Goal: Task Accomplishment & Management: Complete application form

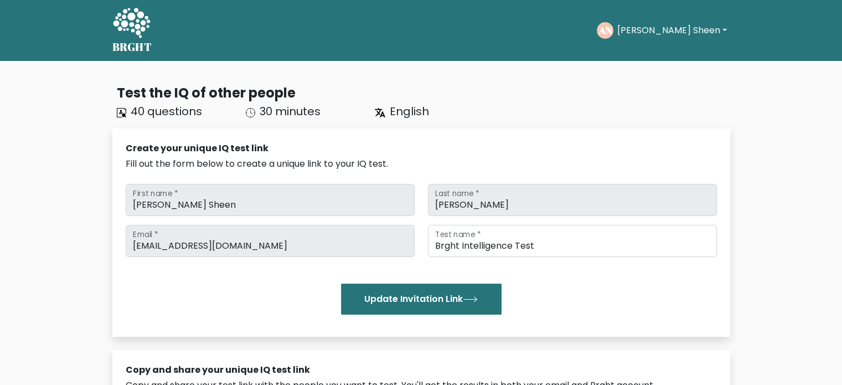
click at [656, 33] on button "[PERSON_NAME] Sheen" at bounding box center [671, 30] width 116 height 14
click at [664, 61] on link "Dashboard" at bounding box center [640, 54] width 87 height 18
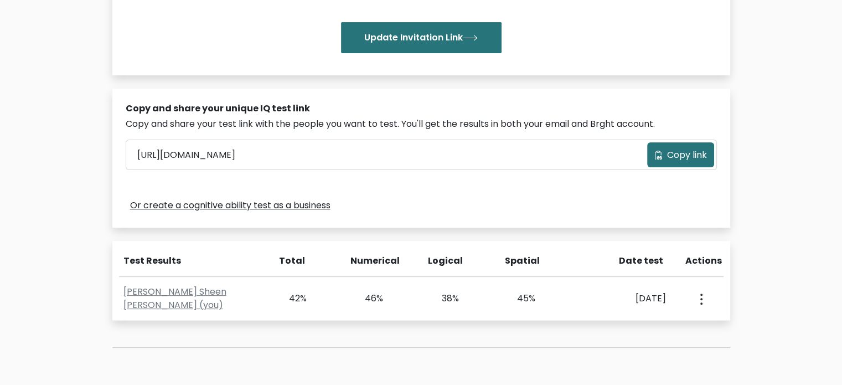
scroll to position [260, 0]
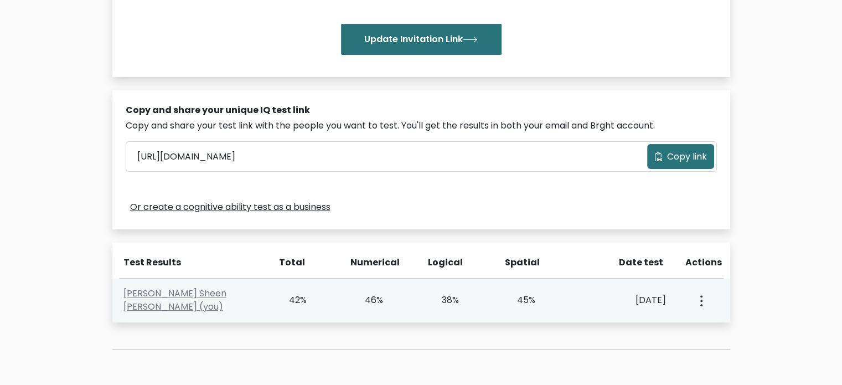
click at [702, 300] on button "button" at bounding box center [700, 300] width 9 height 34
click at [706, 328] on link "View Profile" at bounding box center [739, 332] width 87 height 18
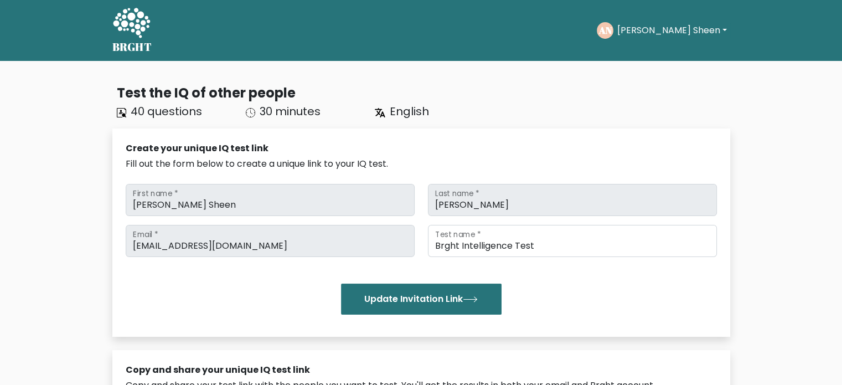
click at [708, 34] on button "[PERSON_NAME] Sheen" at bounding box center [671, 30] width 116 height 14
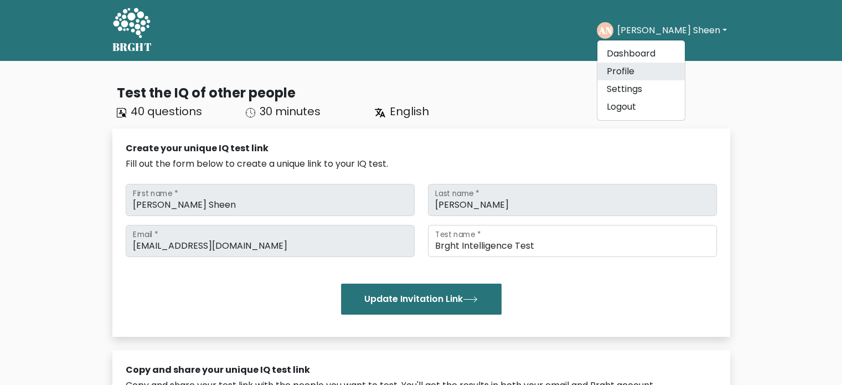
click at [666, 70] on link "Profile" at bounding box center [640, 72] width 87 height 18
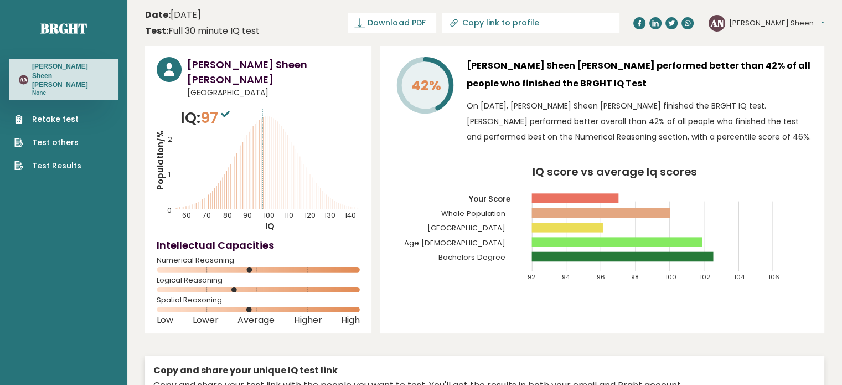
click at [59, 113] on link "Retake test" at bounding box center [47, 119] width 67 height 12
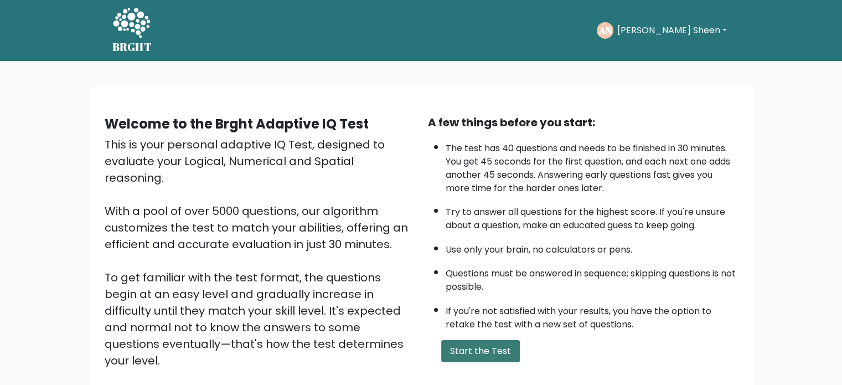
click at [485, 345] on button "Start the Test" at bounding box center [480, 351] width 79 height 22
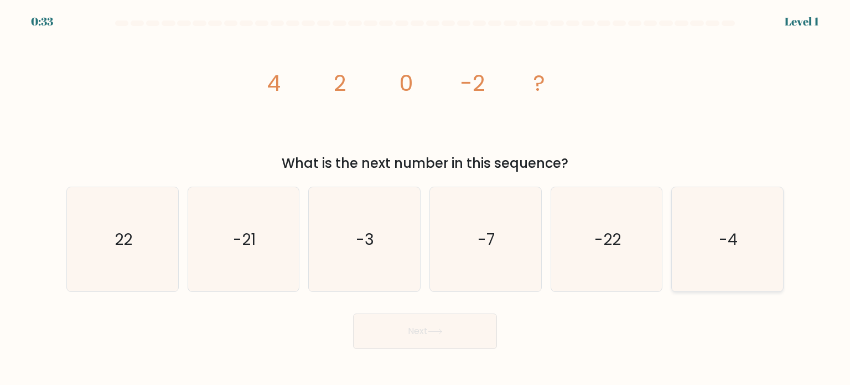
click at [724, 242] on text "-4" at bounding box center [728, 238] width 19 height 22
click at [426, 198] on input "f. -4" at bounding box center [425, 196] width 1 height 6
radio input "true"
click at [445, 327] on button "Next" at bounding box center [425, 330] width 144 height 35
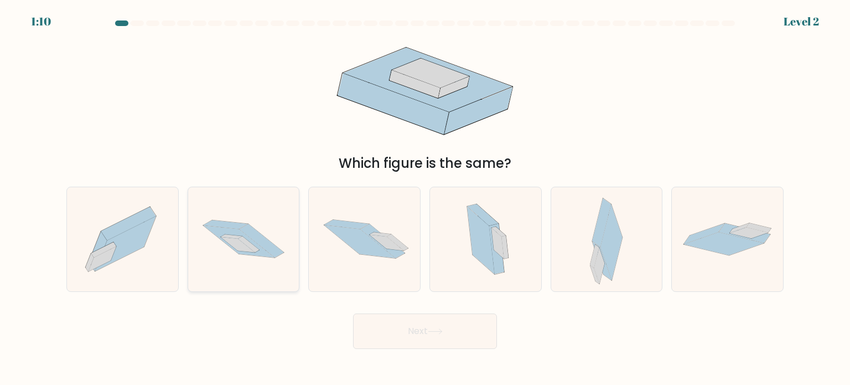
click at [266, 254] on icon at bounding box center [238, 242] width 71 height 32
click at [425, 198] on input "b." at bounding box center [425, 196] width 1 height 6
radio input "true"
click at [376, 339] on button "Next" at bounding box center [425, 330] width 144 height 35
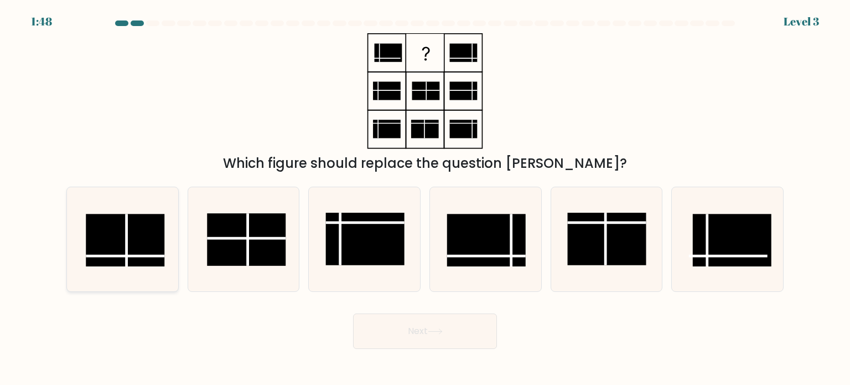
click at [157, 251] on rect at bounding box center [125, 240] width 79 height 53
click at [425, 198] on input "a." at bounding box center [425, 196] width 1 height 6
radio input "true"
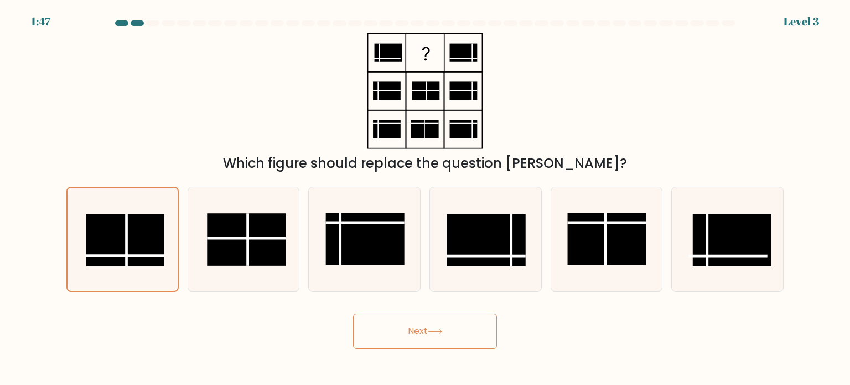
click at [380, 340] on button "Next" at bounding box center [425, 330] width 144 height 35
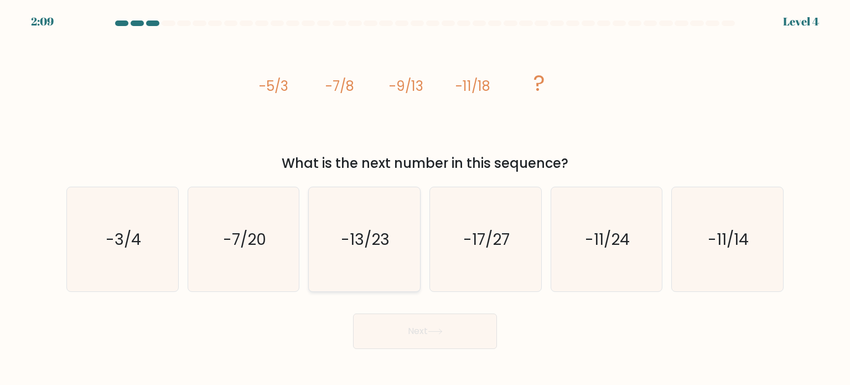
click at [405, 252] on icon "-13/23" at bounding box center [364, 239] width 104 height 104
click at [425, 198] on input "c. -13/23" at bounding box center [425, 196] width 1 height 6
radio input "true"
click at [429, 336] on button "Next" at bounding box center [425, 330] width 144 height 35
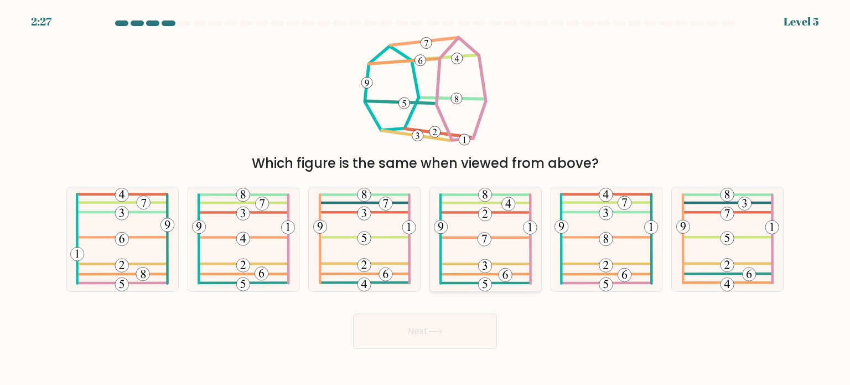
click at [513, 265] on icon at bounding box center [485, 239] width 103 height 104
click at [426, 198] on input "d." at bounding box center [425, 196] width 1 height 6
radio input "true"
click at [431, 329] on icon at bounding box center [435, 331] width 15 height 6
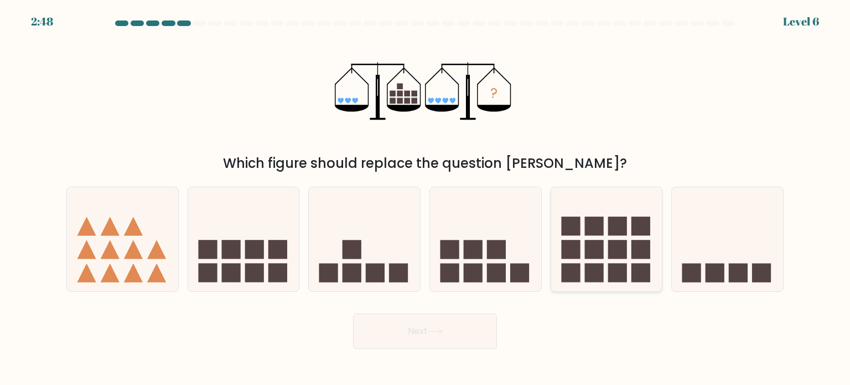
click at [609, 226] on rect at bounding box center [617, 225] width 19 height 19
click at [426, 198] on input "e." at bounding box center [425, 196] width 1 height 6
radio input "true"
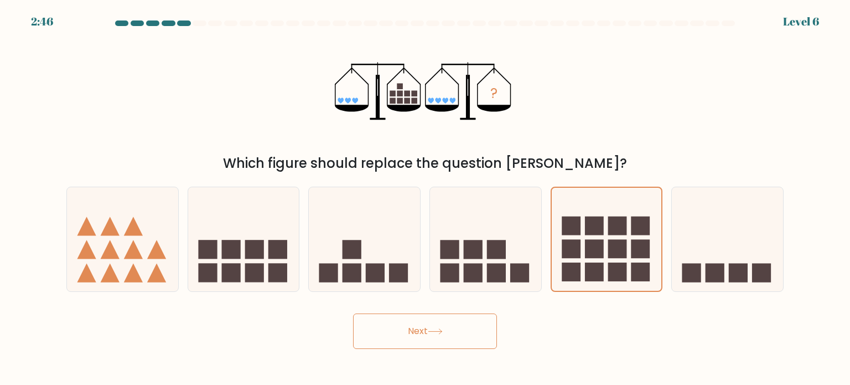
click at [433, 320] on button "Next" at bounding box center [425, 330] width 144 height 35
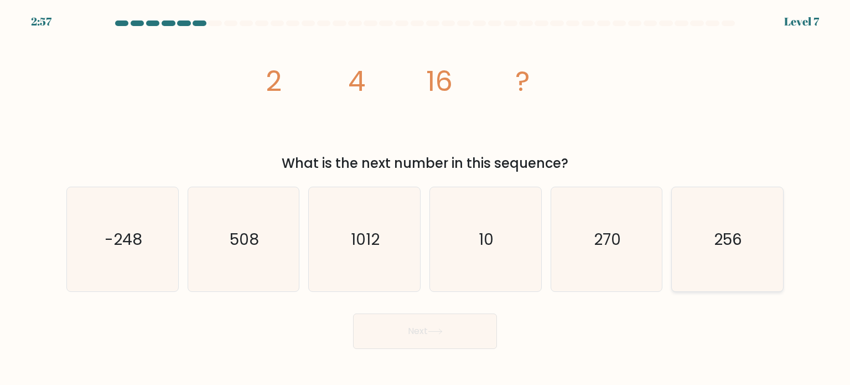
click at [746, 252] on icon "256" at bounding box center [727, 239] width 104 height 104
click at [426, 198] on input "f. 256" at bounding box center [425, 196] width 1 height 6
radio input "true"
click at [374, 334] on button "Next" at bounding box center [425, 330] width 144 height 35
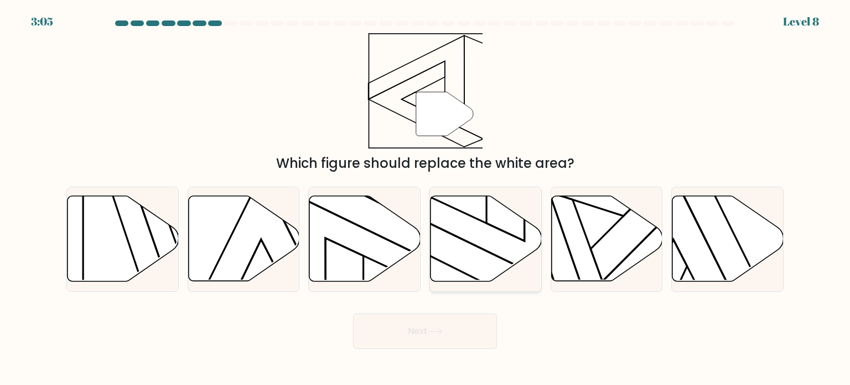
click at [476, 230] on icon at bounding box center [486, 238] width 111 height 85
click at [426, 198] on input "d." at bounding box center [425, 196] width 1 height 6
radio input "true"
click at [437, 325] on button "Next" at bounding box center [425, 330] width 144 height 35
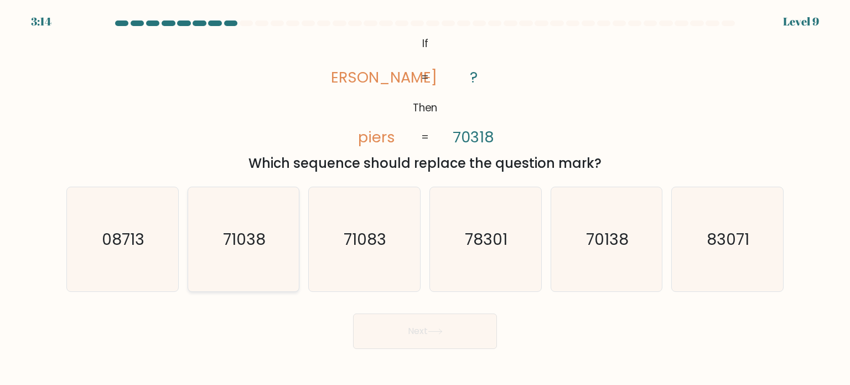
click at [241, 237] on text "71038" at bounding box center [244, 238] width 43 height 22
click at [425, 198] on input "b. 71038" at bounding box center [425, 196] width 1 height 6
radio input "true"
click at [428, 324] on button "Next" at bounding box center [425, 330] width 144 height 35
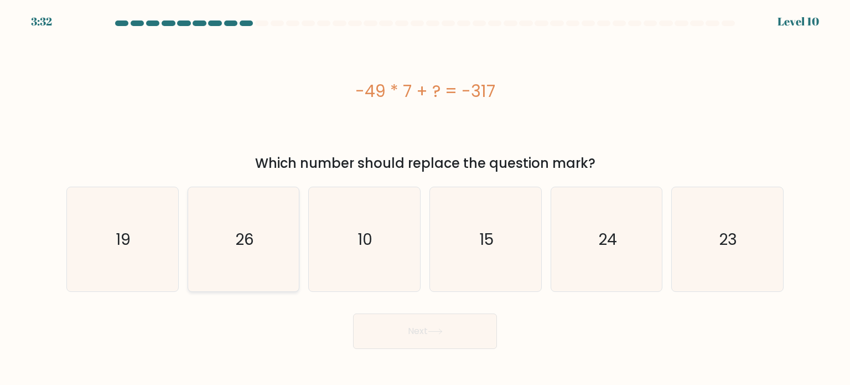
click at [237, 203] on icon "26" at bounding box center [243, 239] width 104 height 104
click at [425, 198] on input "b. 26" at bounding box center [425, 196] width 1 height 6
radio input "true"
click at [385, 326] on button "Next" at bounding box center [425, 330] width 144 height 35
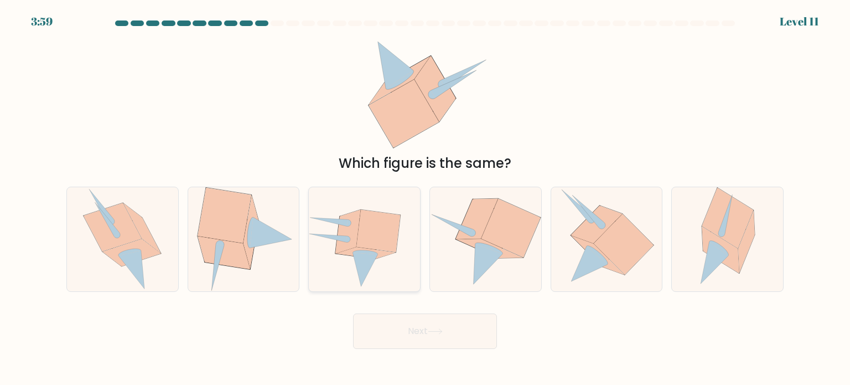
click at [382, 238] on icon at bounding box center [379, 231] width 44 height 42
click at [425, 198] on input "c." at bounding box center [425, 196] width 1 height 6
radio input "true"
click at [623, 271] on icon at bounding box center [624, 244] width 60 height 61
click at [426, 198] on input "e." at bounding box center [425, 196] width 1 height 6
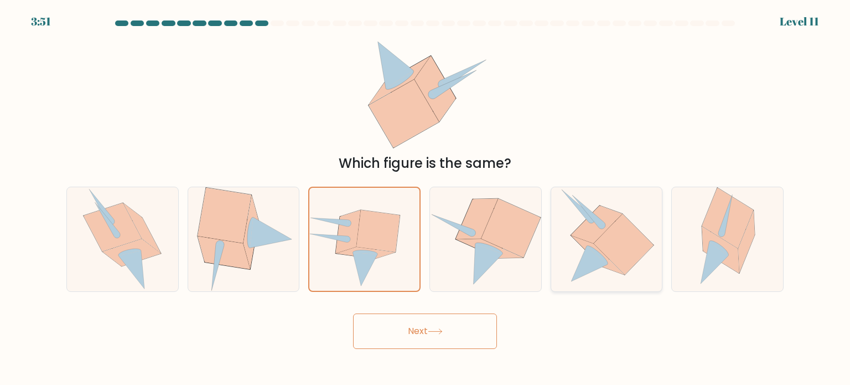
radio input "true"
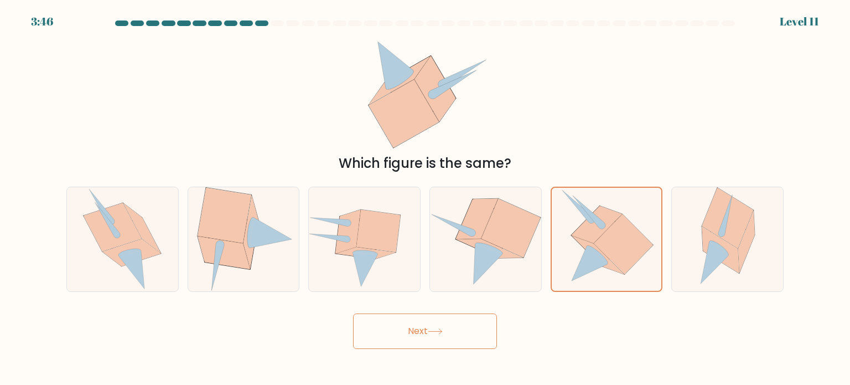
click at [440, 336] on button "Next" at bounding box center [425, 330] width 144 height 35
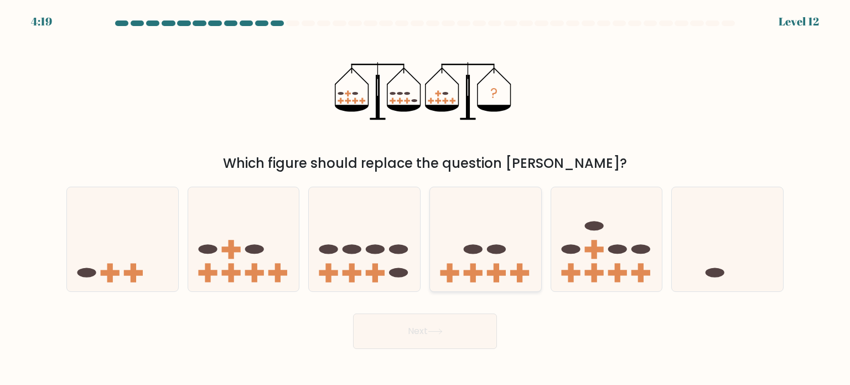
click at [497, 260] on icon at bounding box center [485, 239] width 111 height 92
click at [426, 198] on input "d." at bounding box center [425, 196] width 1 height 6
radio input "true"
click at [431, 326] on button "Next" at bounding box center [425, 330] width 144 height 35
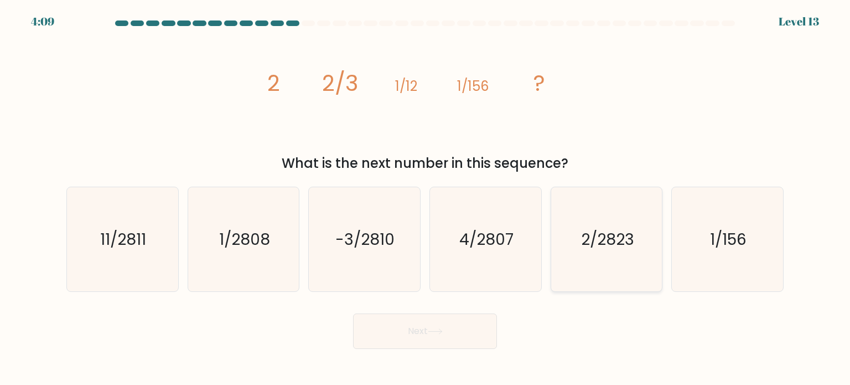
click at [621, 252] on icon "2/2823" at bounding box center [606, 239] width 104 height 104
click at [426, 198] on input "e. 2/2823" at bounding box center [425, 196] width 1 height 6
radio input "true"
click at [476, 325] on button "Next" at bounding box center [425, 330] width 144 height 35
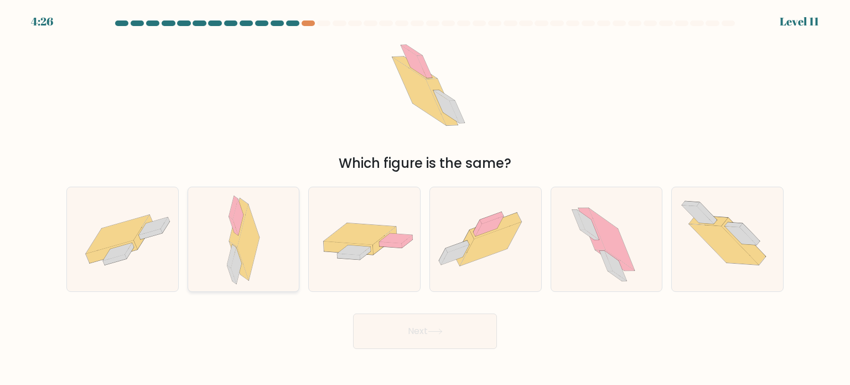
click at [225, 245] on div at bounding box center [244, 238] width 112 height 105
click at [425, 198] on input "b." at bounding box center [425, 196] width 1 height 6
radio input "true"
click at [408, 320] on button "Next" at bounding box center [425, 330] width 144 height 35
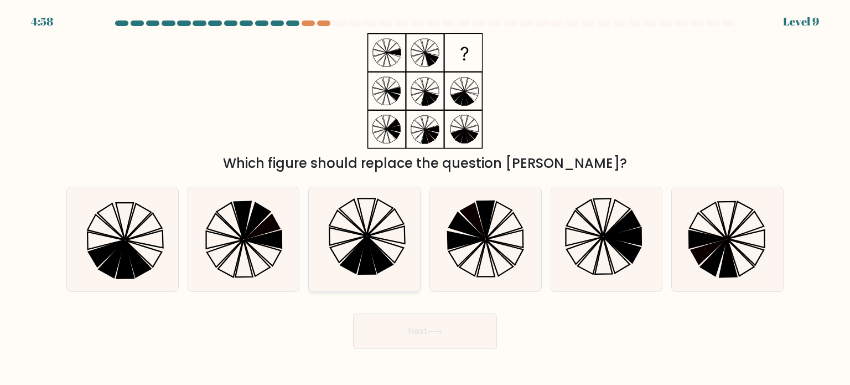
click at [374, 211] on icon at bounding box center [380, 217] width 26 height 37
click at [425, 198] on input "c." at bounding box center [425, 196] width 1 height 6
radio input "true"
click at [135, 257] on icon at bounding box center [138, 259] width 26 height 37
click at [425, 198] on input "a." at bounding box center [425, 196] width 1 height 6
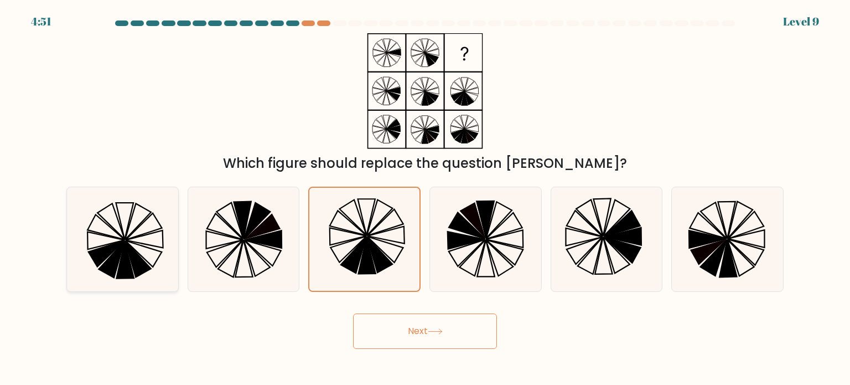
radio input "true"
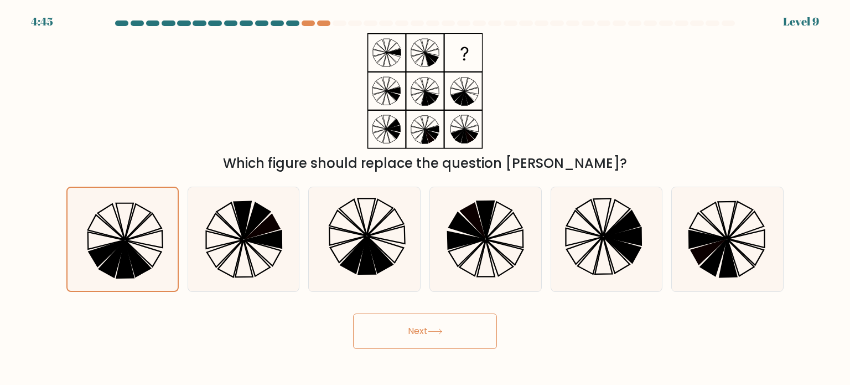
click at [404, 328] on button "Next" at bounding box center [425, 330] width 144 height 35
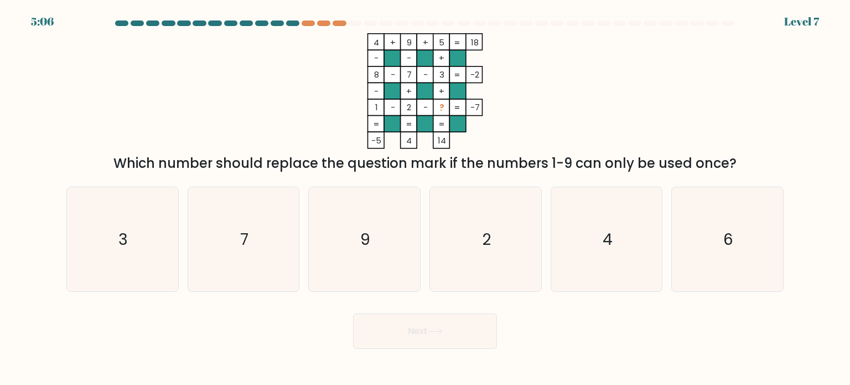
drag, startPoint x: 706, startPoint y: 269, endPoint x: 602, endPoint y: 292, distance: 105.9
click at [704, 268] on icon "6" at bounding box center [727, 239] width 104 height 104
click at [426, 198] on input "f. 6" at bounding box center [425, 196] width 1 height 6
radio input "true"
click at [463, 329] on button "Next" at bounding box center [425, 330] width 144 height 35
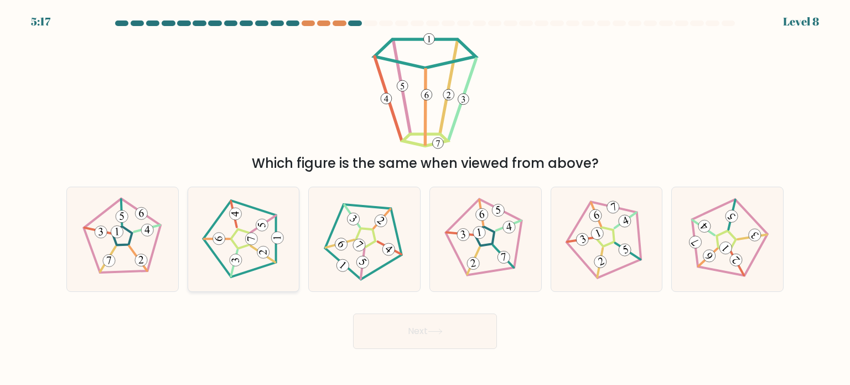
click at [263, 245] on icon at bounding box center [244, 239] width 84 height 84
click at [425, 198] on input "b." at bounding box center [425, 196] width 1 height 6
radio input "true"
click at [424, 333] on button "Next" at bounding box center [425, 330] width 144 height 35
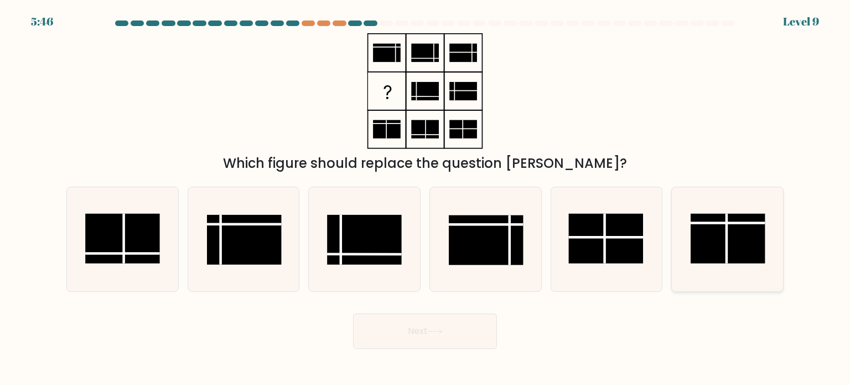
click at [741, 224] on rect at bounding box center [728, 238] width 75 height 50
click at [426, 198] on input "f." at bounding box center [425, 196] width 1 height 6
radio input "true"
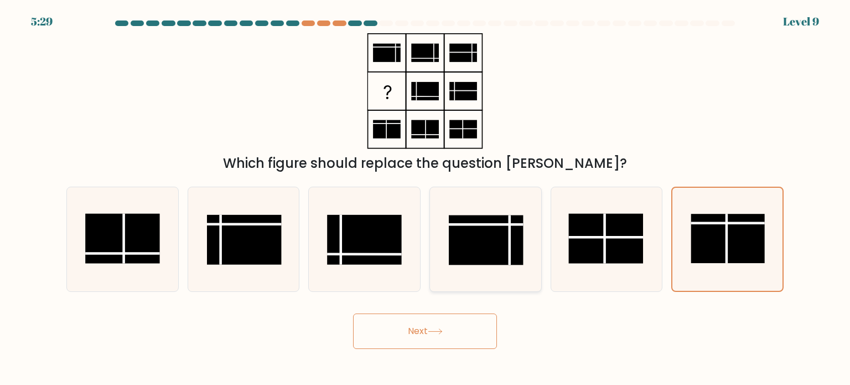
click at [514, 230] on rect at bounding box center [486, 240] width 75 height 50
click at [426, 198] on input "d." at bounding box center [425, 196] width 1 height 6
radio input "true"
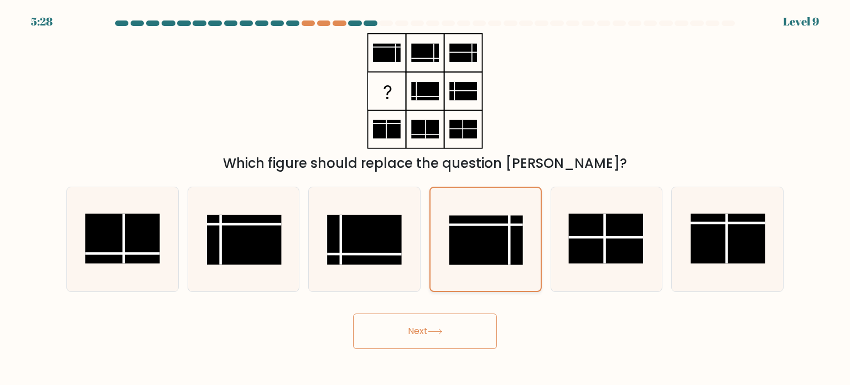
click at [469, 233] on rect at bounding box center [486, 239] width 74 height 49
click at [426, 198] on input "d." at bounding box center [425, 196] width 1 height 6
click at [707, 245] on rect at bounding box center [728, 238] width 75 height 50
click at [426, 198] on input "f." at bounding box center [425, 196] width 1 height 6
radio input "true"
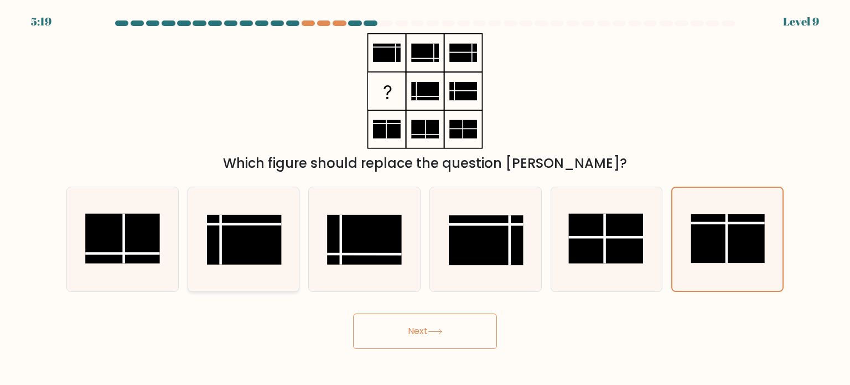
click at [253, 225] on rect at bounding box center [244, 239] width 75 height 50
click at [425, 198] on input "b." at bounding box center [425, 196] width 1 height 6
radio input "true"
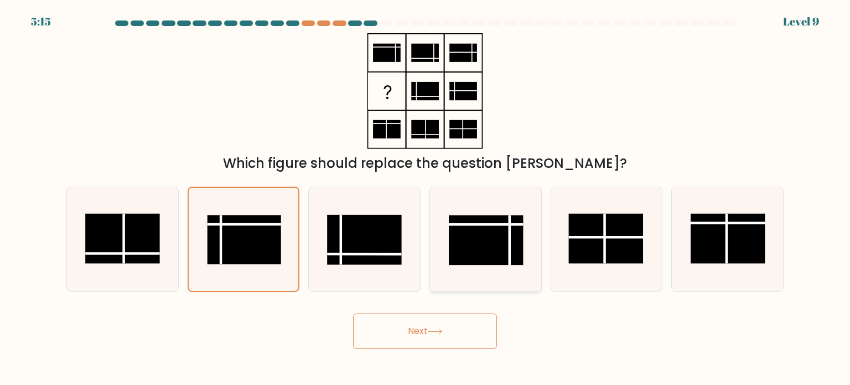
click at [480, 227] on rect at bounding box center [486, 240] width 75 height 50
click at [426, 198] on input "d." at bounding box center [425, 196] width 1 height 6
radio input "true"
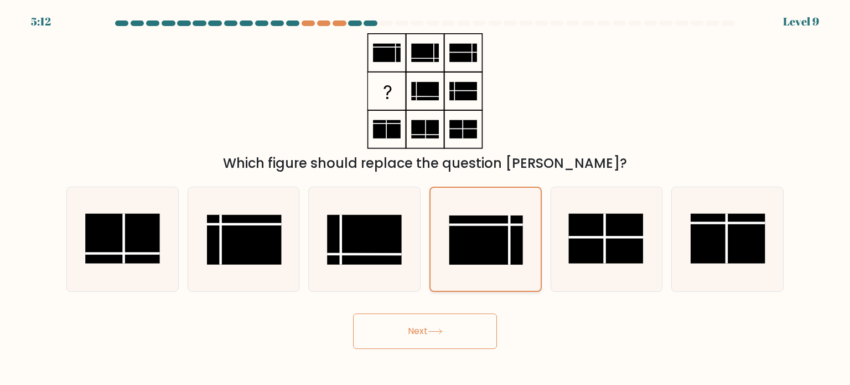
drag, startPoint x: 478, startPoint y: 234, endPoint x: 481, endPoint y: 252, distance: 18.0
click at [478, 235] on rect at bounding box center [486, 239] width 74 height 49
click at [426, 198] on input "d." at bounding box center [425, 196] width 1 height 6
click at [442, 324] on button "Next" at bounding box center [425, 330] width 144 height 35
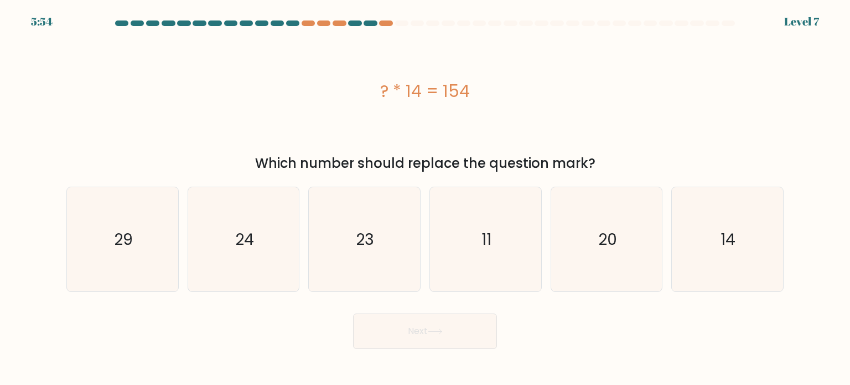
click at [443, 327] on button "Next" at bounding box center [425, 330] width 144 height 35
drag, startPoint x: 549, startPoint y: 262, endPoint x: 497, endPoint y: 255, distance: 52.6
click at [542, 261] on div "a. 29 b. 24 c." at bounding box center [425, 235] width 726 height 114
click at [488, 252] on icon "11" at bounding box center [485, 239] width 104 height 104
click at [426, 198] on input "d. 11" at bounding box center [425, 196] width 1 height 6
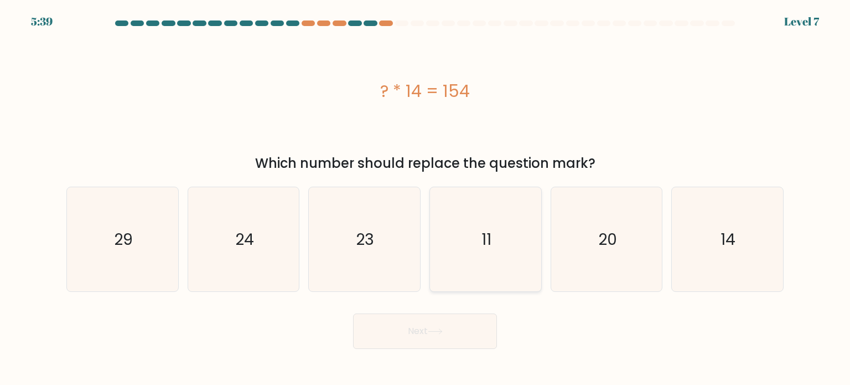
radio input "true"
click at [437, 335] on button "Next" at bounding box center [425, 330] width 144 height 35
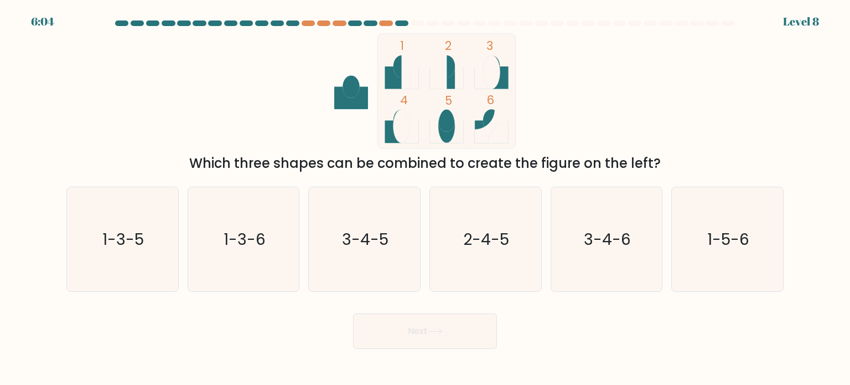
click at [499, 79] on ellipse at bounding box center [491, 72] width 17 height 34
click at [339, 232] on icon "3-4-5" at bounding box center [364, 239] width 104 height 104
click at [425, 198] on input "c. 3-4-5" at bounding box center [425, 196] width 1 height 6
radio input "true"
click at [414, 333] on button "Next" at bounding box center [425, 330] width 144 height 35
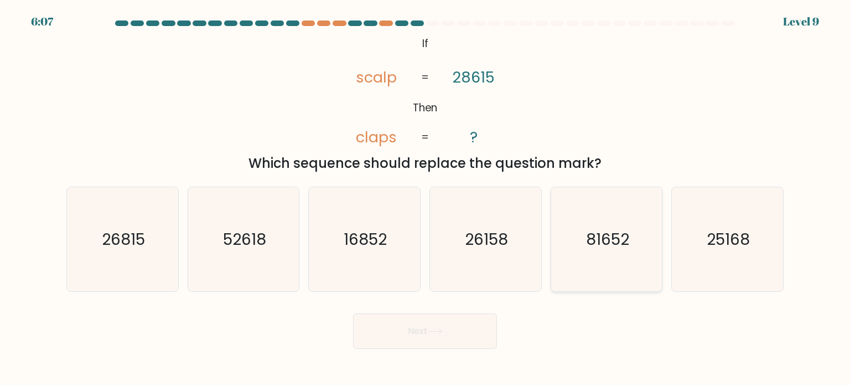
click at [611, 254] on icon "81652" at bounding box center [606, 239] width 104 height 104
click at [426, 198] on input "e. 81652" at bounding box center [425, 196] width 1 height 6
radio input "true"
click at [251, 240] on text "52618" at bounding box center [244, 238] width 43 height 22
click at [425, 198] on input "b. 52618" at bounding box center [425, 196] width 1 height 6
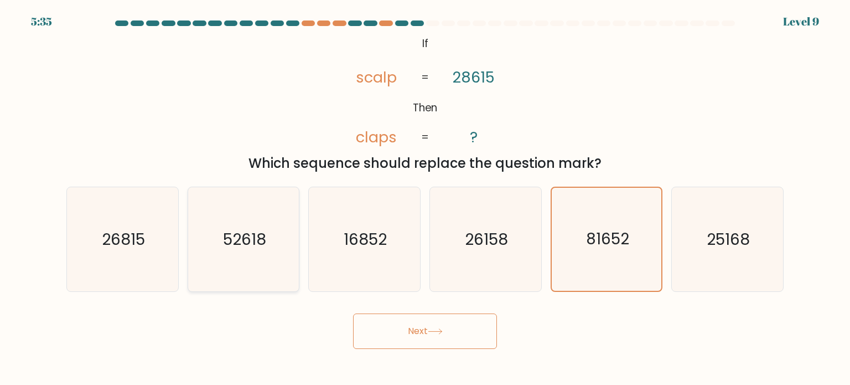
radio input "true"
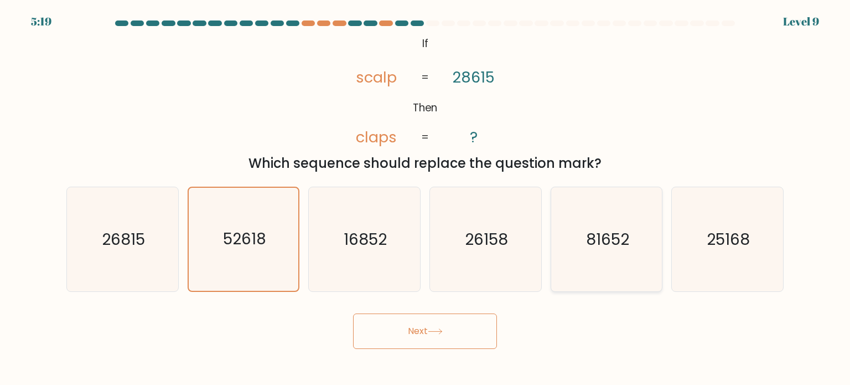
click at [622, 254] on icon "81652" at bounding box center [606, 239] width 104 height 104
click at [426, 198] on input "e. 81652" at bounding box center [425, 196] width 1 height 6
radio input "true"
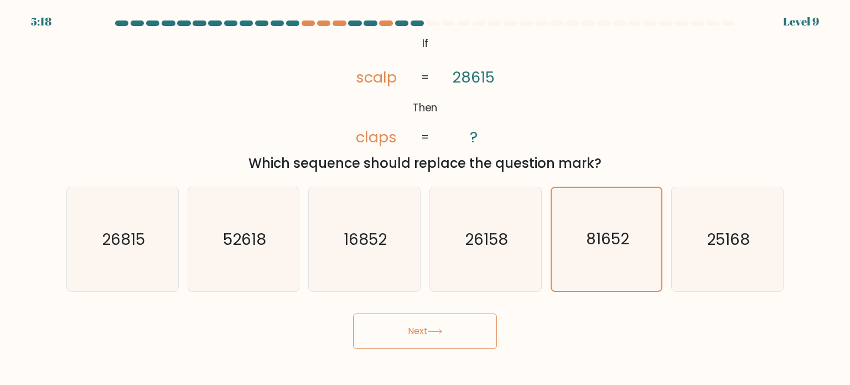
click at [417, 336] on button "Next" at bounding box center [425, 330] width 144 height 35
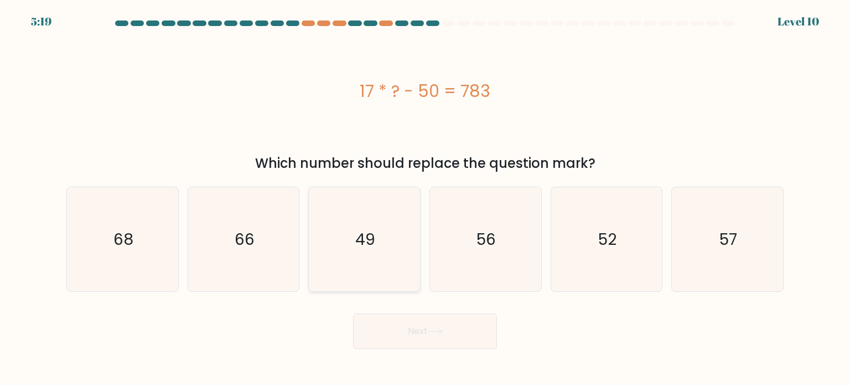
click at [367, 220] on icon "49" at bounding box center [364, 239] width 104 height 104
click at [425, 198] on input "c. 49" at bounding box center [425, 196] width 1 height 6
radio input "true"
click at [418, 322] on button "Next" at bounding box center [425, 330] width 144 height 35
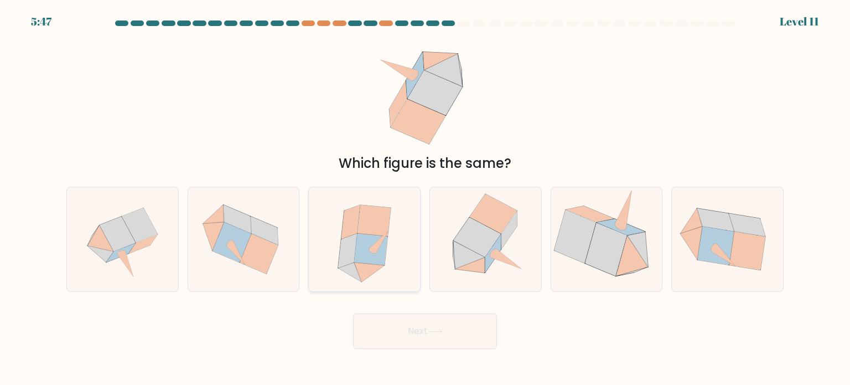
click at [364, 253] on icon at bounding box center [371, 249] width 34 height 32
click at [425, 198] on input "c." at bounding box center [425, 196] width 1 height 6
radio input "true"
click at [409, 323] on button "Next" at bounding box center [425, 330] width 144 height 35
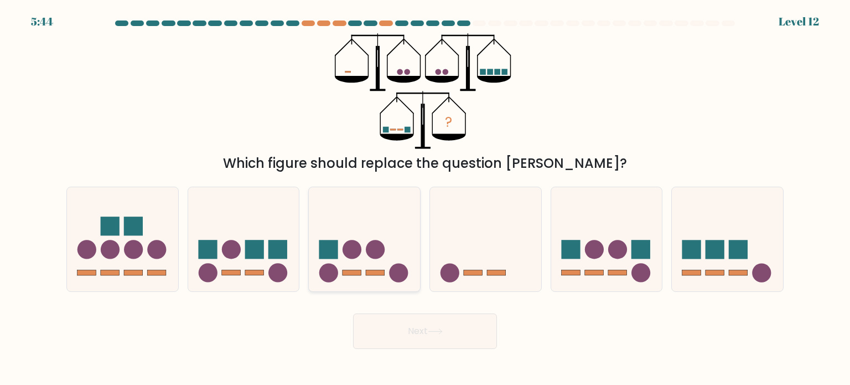
click at [369, 256] on circle at bounding box center [375, 249] width 19 height 19
click at [425, 198] on input "c." at bounding box center [425, 196] width 1 height 6
radio input "true"
click at [460, 265] on icon at bounding box center [485, 239] width 111 height 92
click at [426, 198] on input "d." at bounding box center [425, 196] width 1 height 6
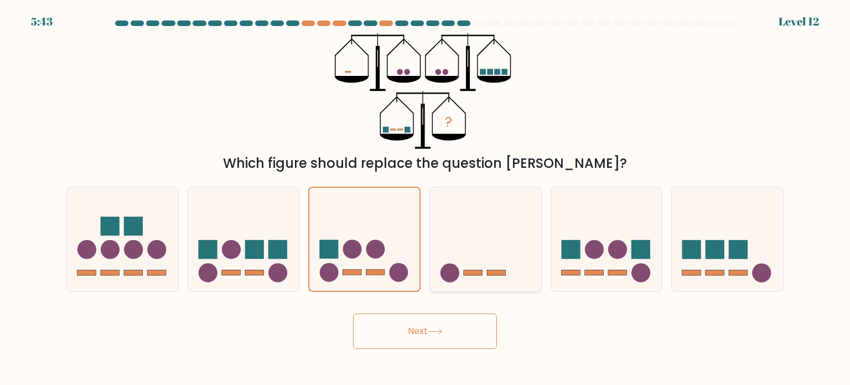
radio input "true"
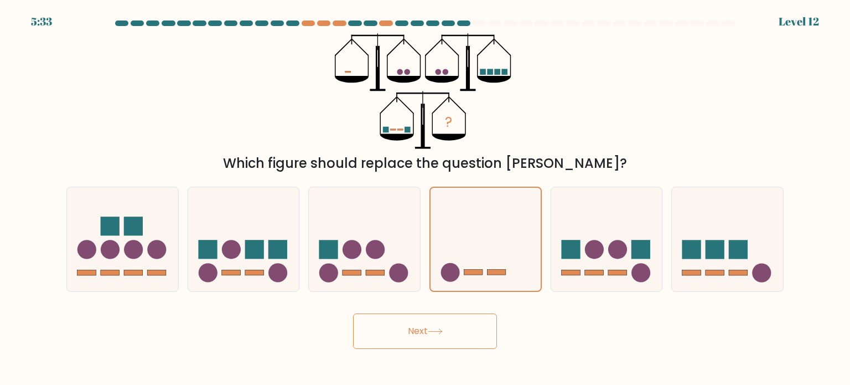
click at [424, 333] on button "Next" at bounding box center [425, 330] width 144 height 35
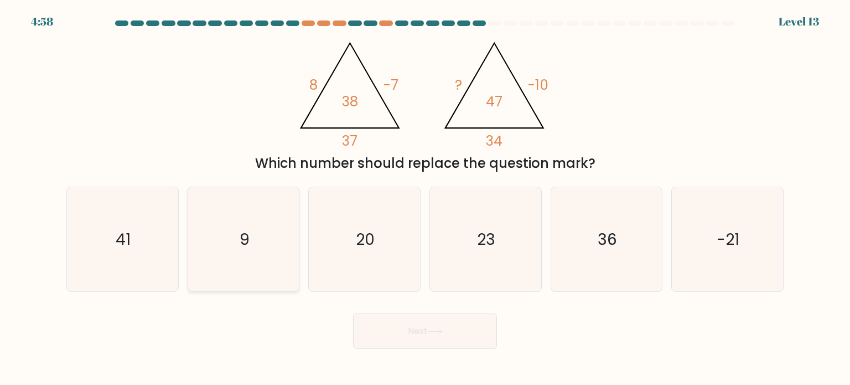
click at [257, 211] on icon "9" at bounding box center [243, 239] width 104 height 104
click at [425, 198] on input "b. 9" at bounding box center [425, 196] width 1 height 6
radio input "true"
click at [359, 322] on button "Next" at bounding box center [425, 330] width 144 height 35
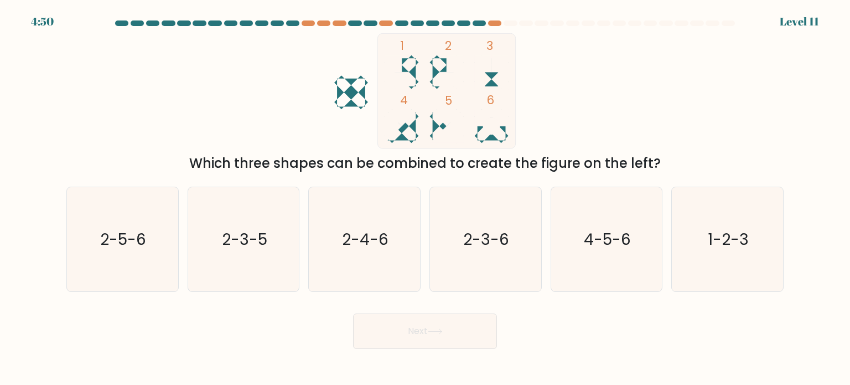
click at [437, 70] on icon at bounding box center [447, 72] width 34 height 34
click at [361, 249] on text "2-4-6" at bounding box center [366, 238] width 46 height 22
click at [425, 198] on input "c. 2-4-6" at bounding box center [425, 196] width 1 height 6
radio input "true"
click at [457, 329] on button "Next" at bounding box center [425, 330] width 144 height 35
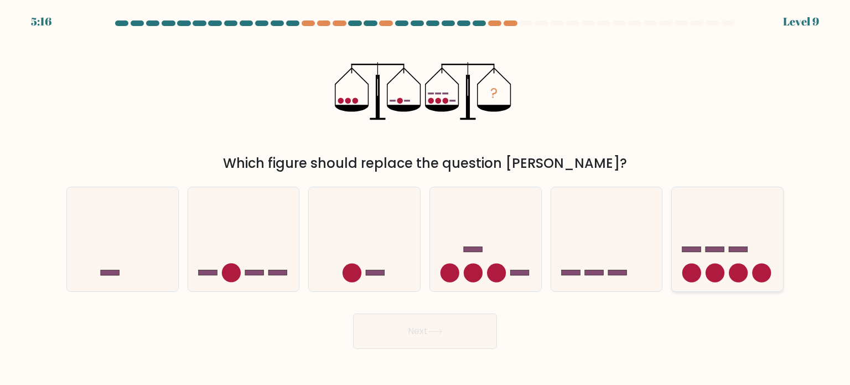
click at [722, 258] on icon at bounding box center [727, 239] width 111 height 92
click at [426, 198] on input "f." at bounding box center [425, 196] width 1 height 6
radio input "true"
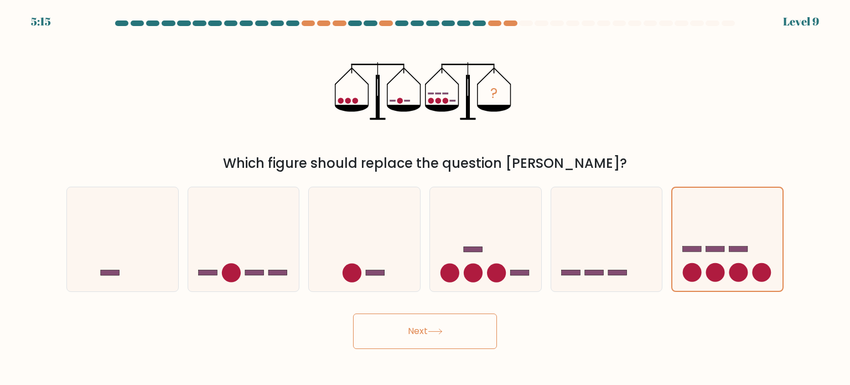
click at [471, 316] on button "Next" at bounding box center [425, 330] width 144 height 35
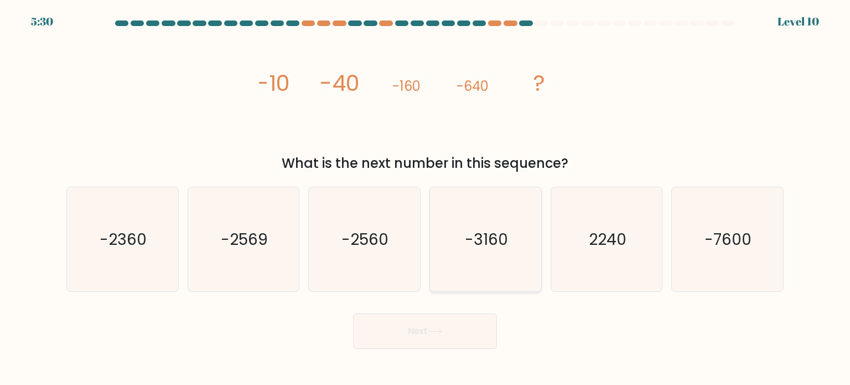
drag, startPoint x: 498, startPoint y: 256, endPoint x: 491, endPoint y: 277, distance: 21.7
click at [498, 255] on icon "-3160" at bounding box center [485, 239] width 104 height 104
click at [426, 198] on input "d. -3160" at bounding box center [425, 196] width 1 height 6
radio input "true"
click at [453, 338] on button "Next" at bounding box center [425, 330] width 144 height 35
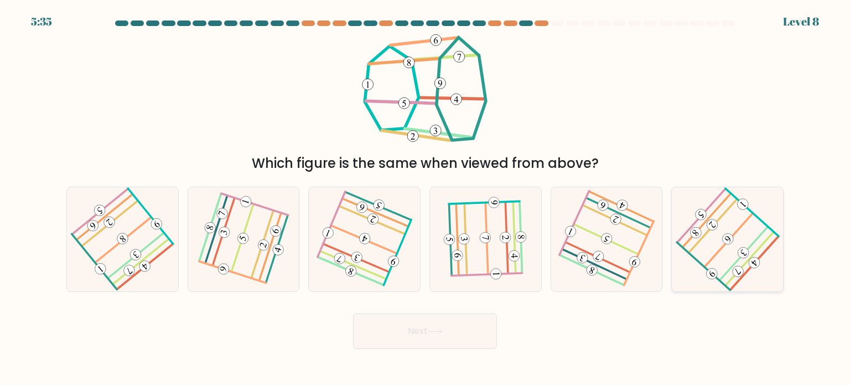
click at [748, 258] on icon at bounding box center [728, 239] width 84 height 84
click at [426, 198] on input "f." at bounding box center [425, 196] width 1 height 6
radio input "true"
click at [440, 333] on icon at bounding box center [435, 331] width 15 height 6
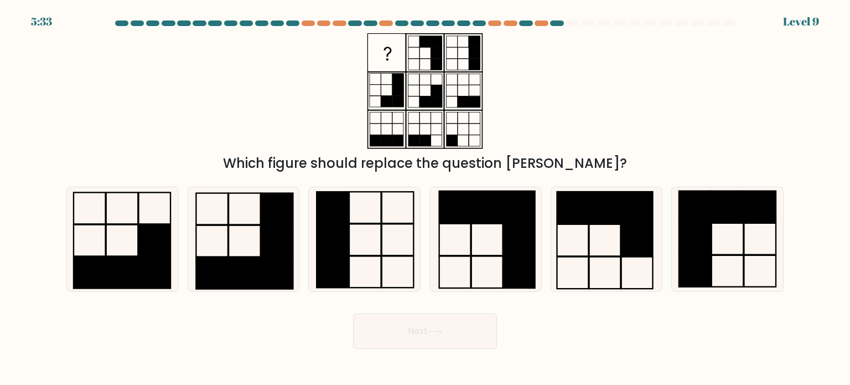
click at [422, 324] on button "Next" at bounding box center [425, 330] width 144 height 35
click at [748, 248] on icon at bounding box center [727, 239] width 104 height 104
click at [426, 198] on input "f." at bounding box center [425, 196] width 1 height 6
radio input "true"
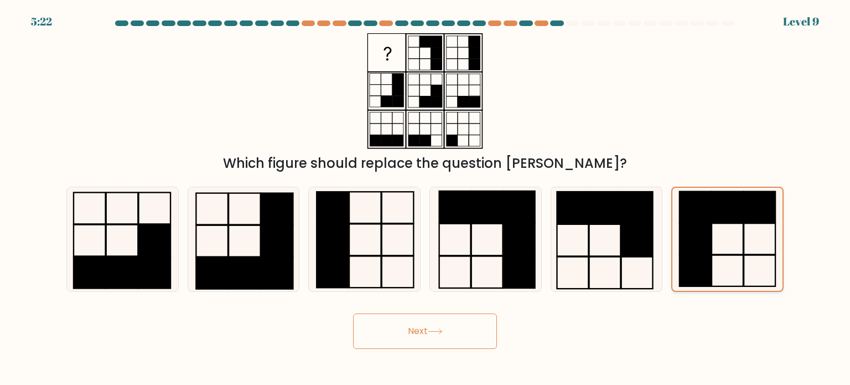
click at [748, 248] on icon at bounding box center [727, 239] width 103 height 103
click at [426, 198] on input "f." at bounding box center [425, 196] width 1 height 6
click at [416, 334] on button "Next" at bounding box center [425, 330] width 144 height 35
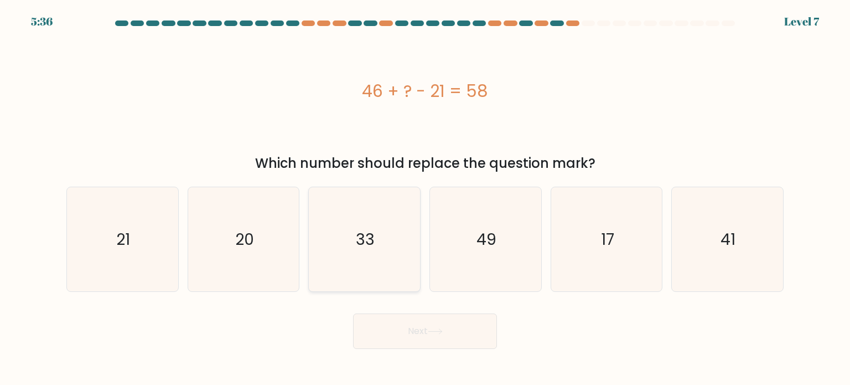
click at [359, 250] on icon "33" at bounding box center [364, 239] width 104 height 104
click at [425, 198] on input "c. 33" at bounding box center [425, 196] width 1 height 6
radio input "true"
click at [414, 324] on button "Next" at bounding box center [425, 330] width 144 height 35
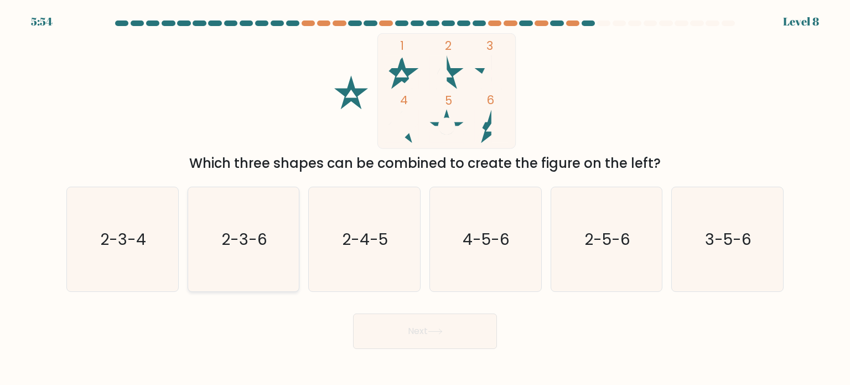
drag, startPoint x: 264, startPoint y: 252, endPoint x: 276, endPoint y: 258, distance: 13.9
click at [265, 251] on icon "2-3-6" at bounding box center [243, 239] width 104 height 104
click at [425, 198] on input "b. 2-3-6" at bounding box center [425, 196] width 1 height 6
radio input "true"
click at [427, 331] on button "Next" at bounding box center [425, 330] width 144 height 35
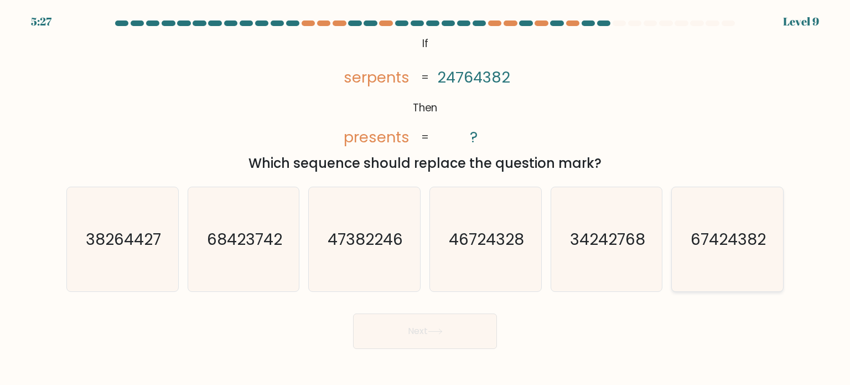
click at [730, 252] on icon "67424382" at bounding box center [727, 239] width 104 height 104
click at [426, 198] on input "f. 67424382" at bounding box center [425, 196] width 1 height 6
radio input "true"
click at [409, 327] on button "Next" at bounding box center [425, 330] width 144 height 35
click at [431, 335] on button "Next" at bounding box center [425, 330] width 144 height 35
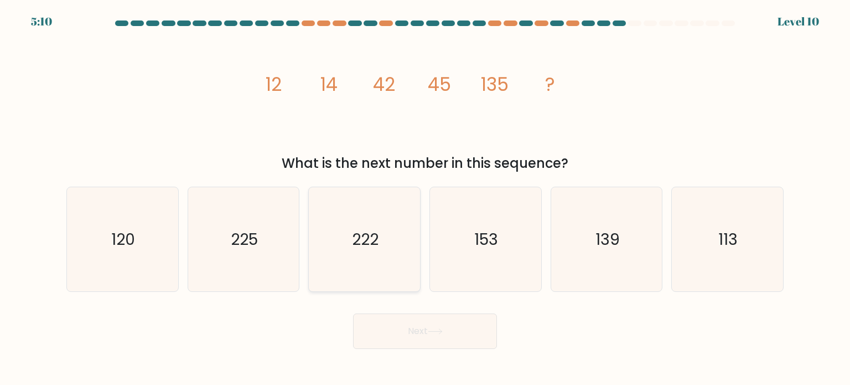
drag, startPoint x: 279, startPoint y: 269, endPoint x: 339, endPoint y: 285, distance: 61.3
click at [281, 268] on icon "225" at bounding box center [243, 239] width 104 height 104
click at [425, 198] on input "b. 225" at bounding box center [425, 196] width 1 height 6
radio input "true"
click at [416, 324] on button "Next" at bounding box center [425, 330] width 144 height 35
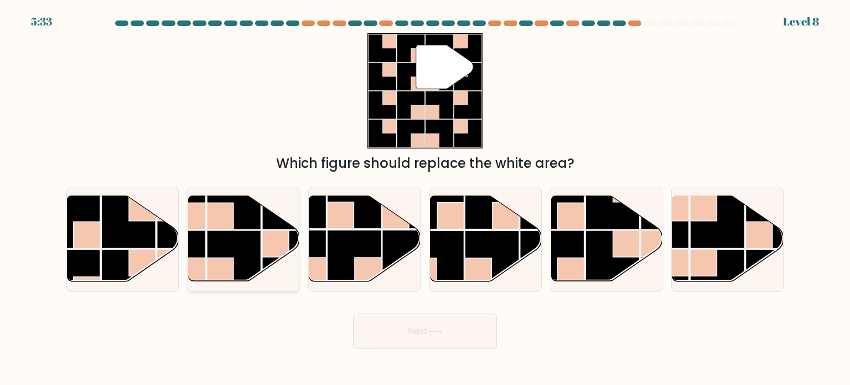
click at [221, 226] on rect at bounding box center [220, 216] width 27 height 27
click at [425, 198] on input "b." at bounding box center [425, 196] width 1 height 6
radio input "true"
click at [464, 325] on button "Next" at bounding box center [425, 330] width 144 height 35
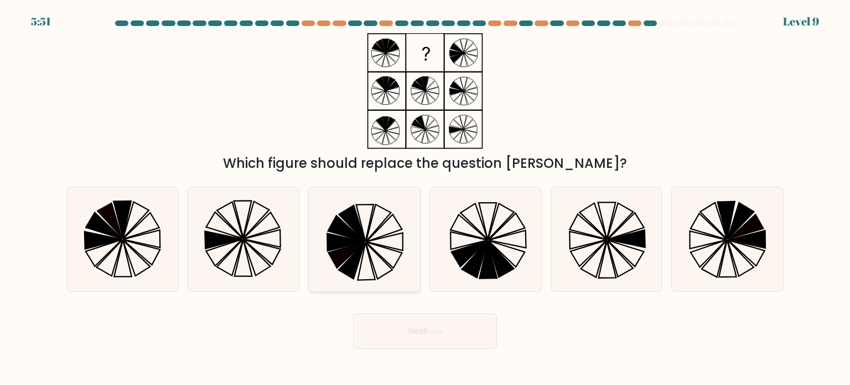
click at [347, 242] on icon at bounding box center [346, 242] width 37 height 18
click at [425, 198] on input "c." at bounding box center [425, 196] width 1 height 6
radio input "true"
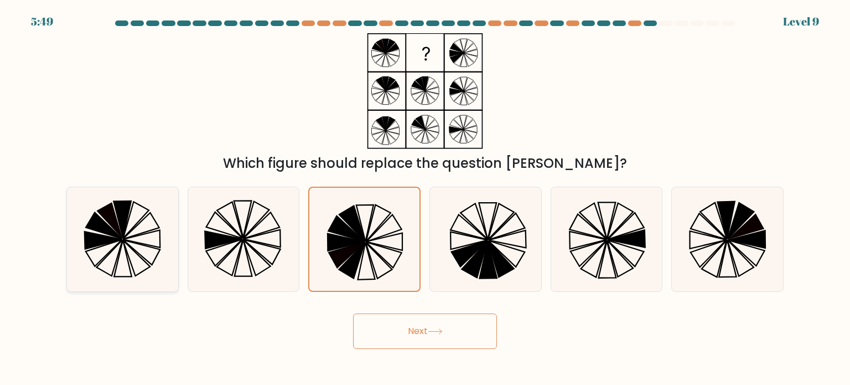
click at [148, 246] on icon at bounding box center [141, 252] width 37 height 25
click at [425, 198] on input "a." at bounding box center [425, 196] width 1 height 6
radio input "true"
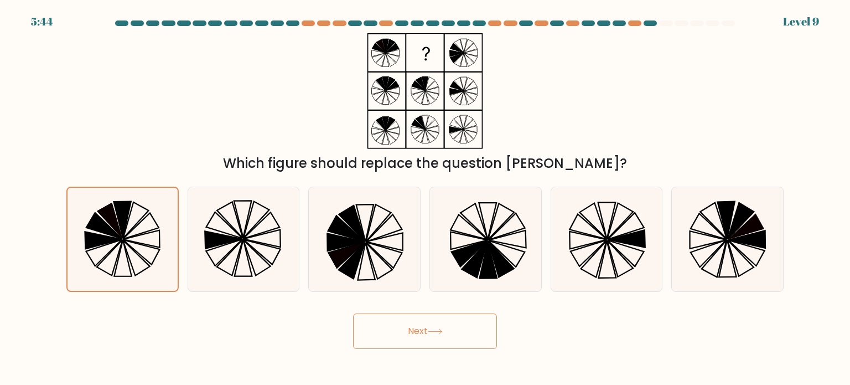
click at [440, 338] on button "Next" at bounding box center [425, 330] width 144 height 35
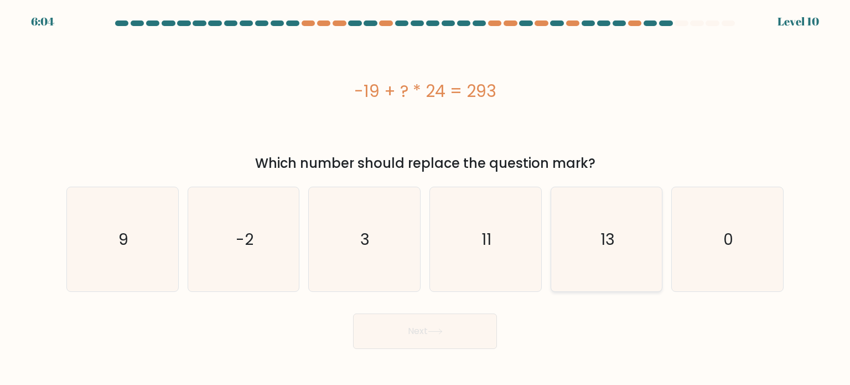
click at [586, 236] on icon "13" at bounding box center [606, 239] width 104 height 104
click at [426, 198] on input "e. 13" at bounding box center [425, 196] width 1 height 6
radio input "true"
click at [445, 331] on button "Next" at bounding box center [425, 330] width 144 height 35
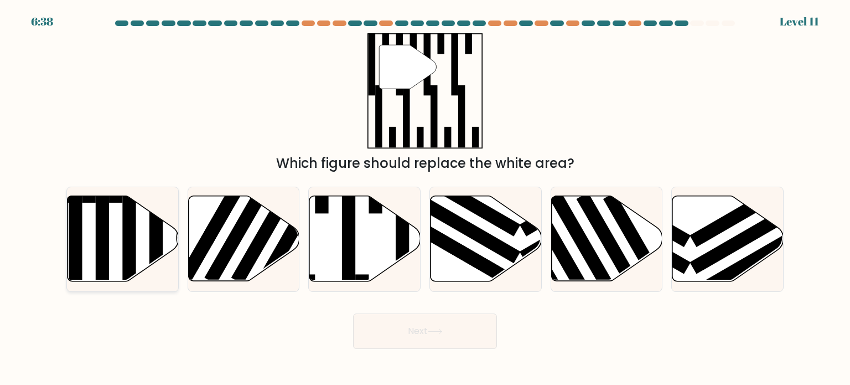
click at [169, 225] on icon at bounding box center [123, 238] width 111 height 85
click at [425, 198] on input "a." at bounding box center [425, 196] width 1 height 6
radio input "true"
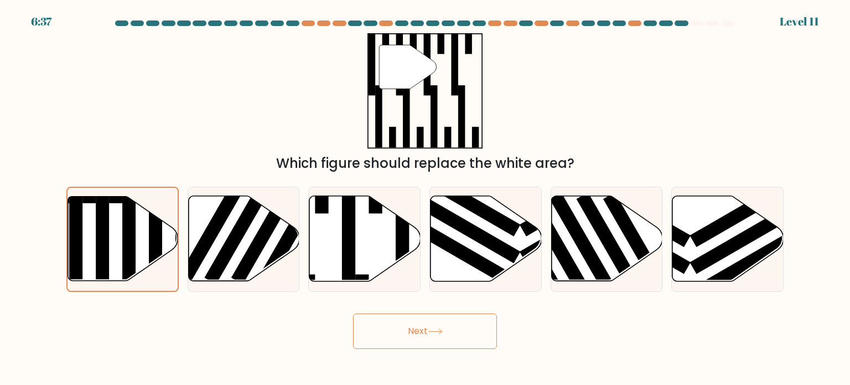
click at [397, 344] on button "Next" at bounding box center [425, 330] width 144 height 35
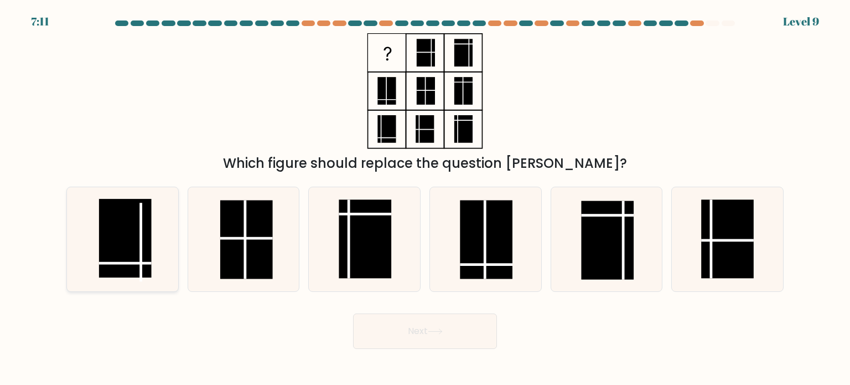
click at [129, 223] on rect at bounding box center [125, 238] width 53 height 79
click at [425, 198] on input "a." at bounding box center [425, 196] width 1 height 6
radio input "true"
click at [392, 319] on button "Next" at bounding box center [425, 330] width 144 height 35
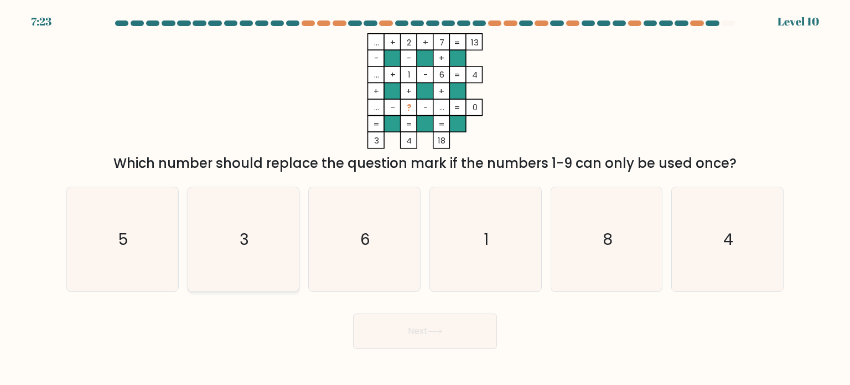
click at [222, 227] on icon "3" at bounding box center [243, 239] width 104 height 104
click at [425, 198] on input "b. 3" at bounding box center [425, 196] width 1 height 6
radio input "true"
click at [388, 338] on button "Next" at bounding box center [425, 330] width 144 height 35
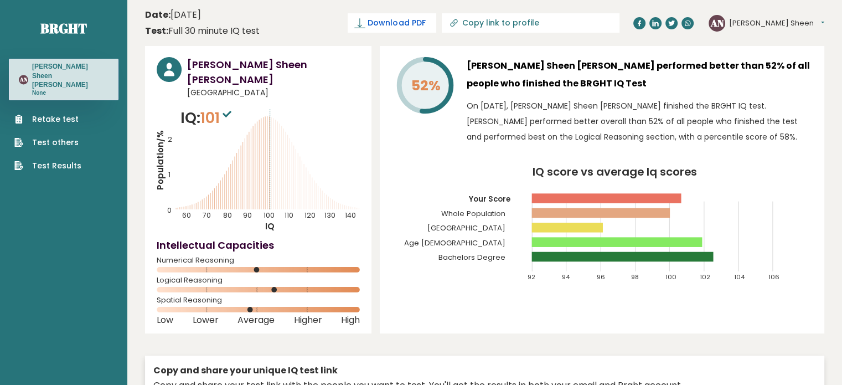
click at [425, 19] on span "Download PDF" at bounding box center [396, 23] width 58 height 12
click at [436, 23] on span "✓ Your PDF is downloaded..." at bounding box center [373, 22] width 126 height 19
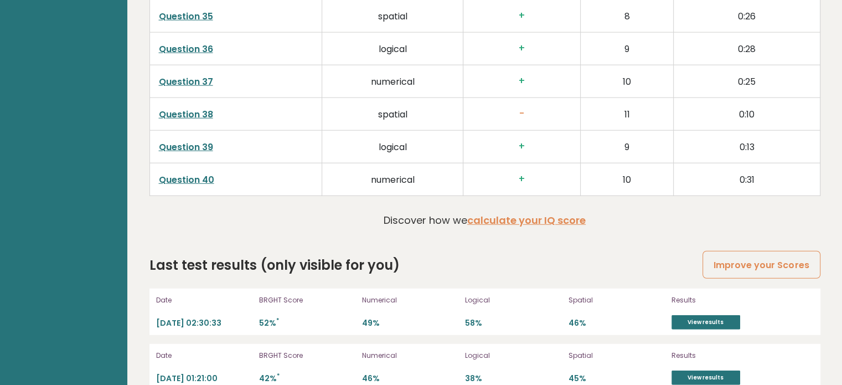
scroll to position [2901, 0]
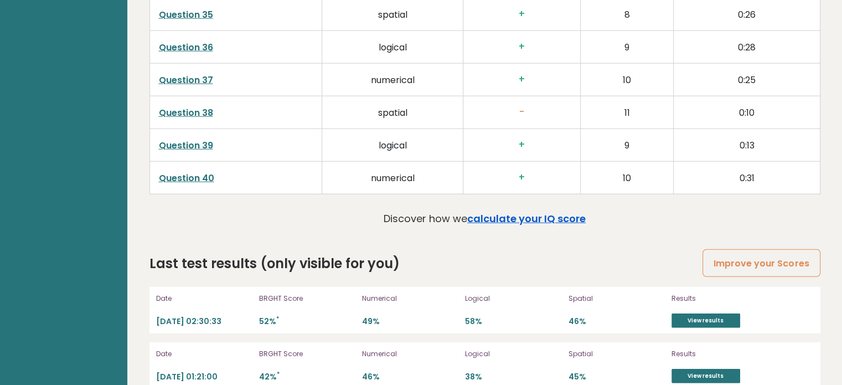
click at [510, 211] on link "calculate your IQ score" at bounding box center [526, 218] width 118 height 14
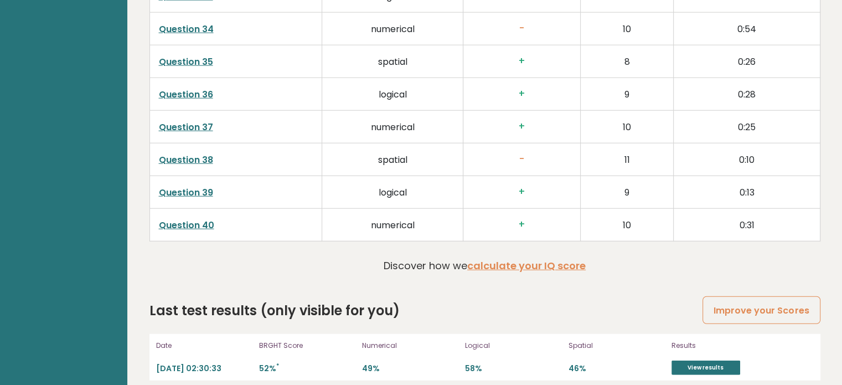
scroll to position [2901, 0]
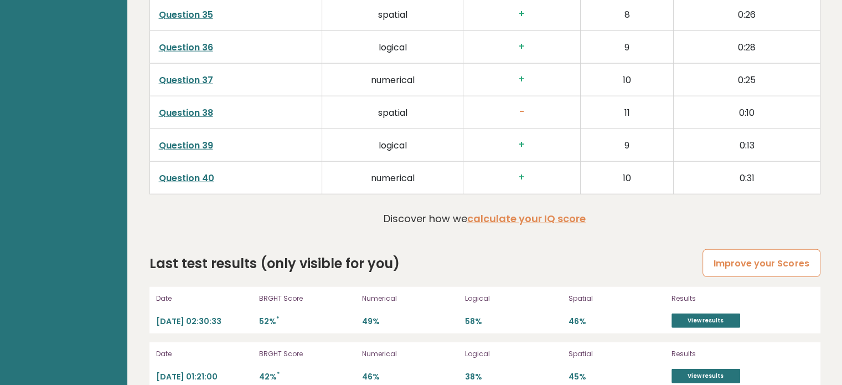
click at [747, 249] on link "Improve your Scores" at bounding box center [760, 263] width 117 height 28
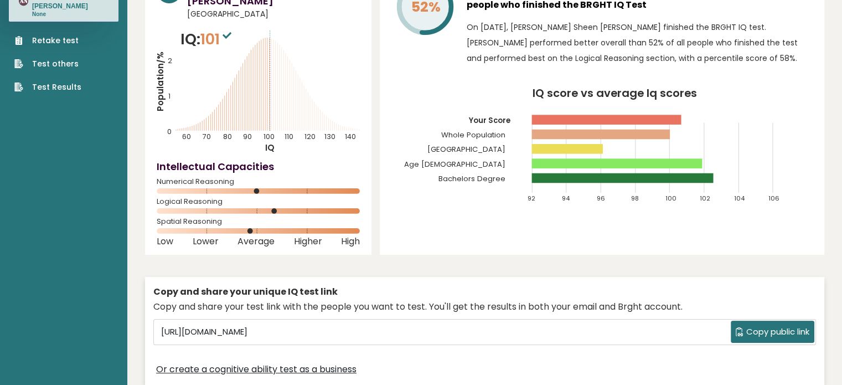
scroll to position [0, 0]
